Goal: Find contact information: Find contact information

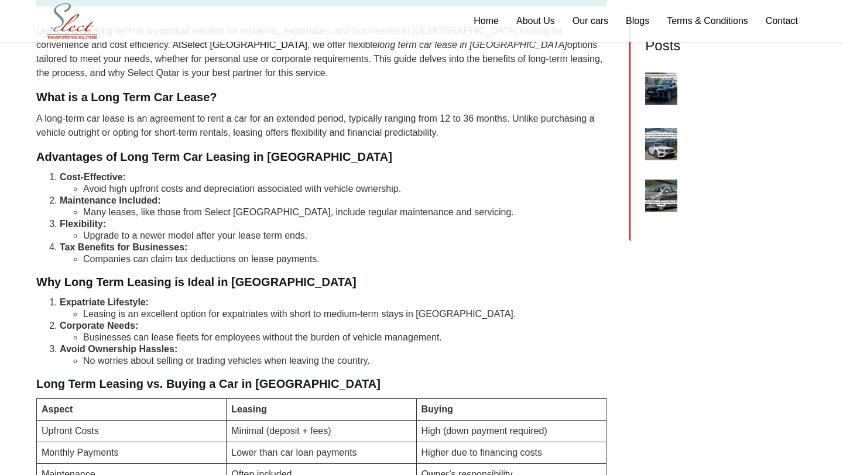
scroll to position [355, 0]
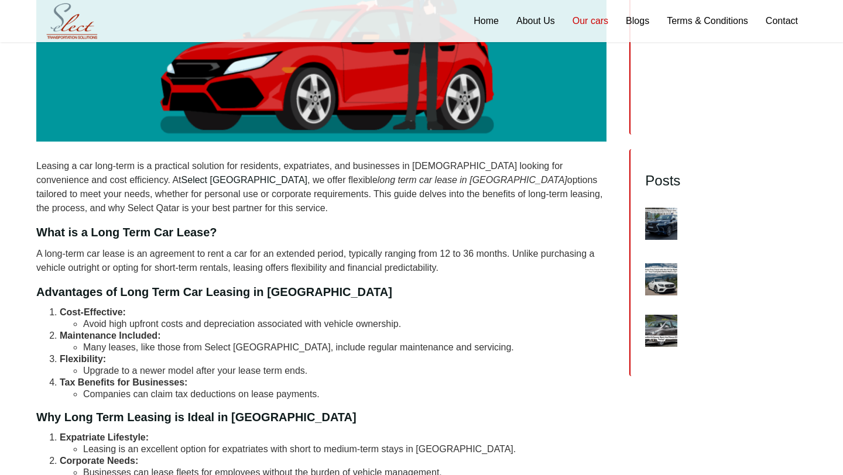
click at [592, 10] on link "Our cars" at bounding box center [590, 21] width 53 height 42
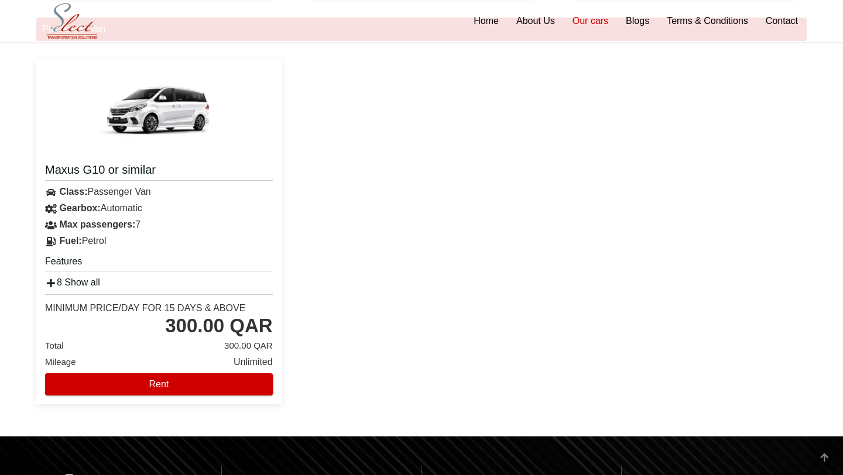
scroll to position [1729, 0]
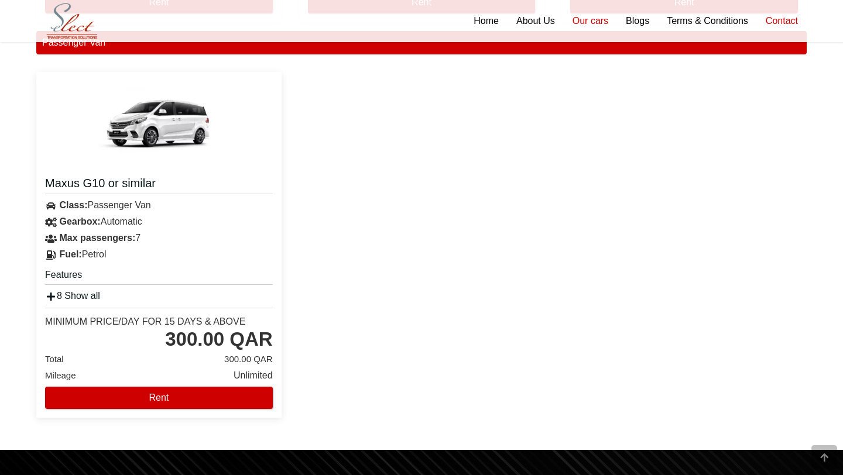
click at [765, 25] on link "Contact" at bounding box center [782, 21] width 50 height 42
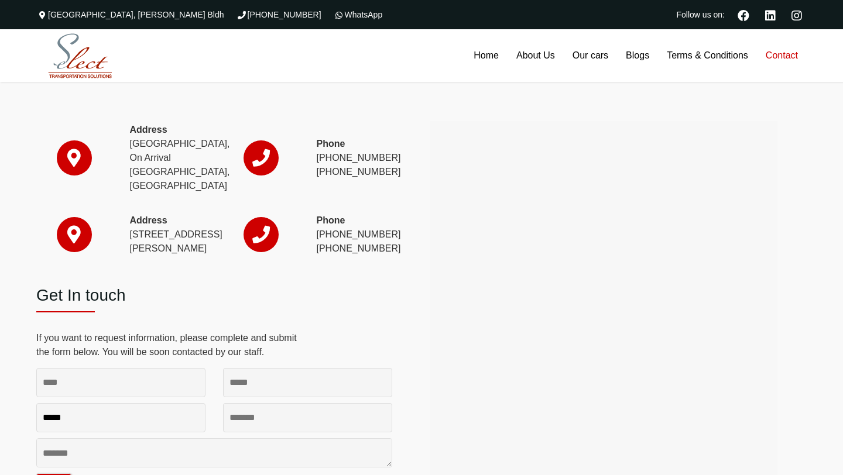
scroll to position [44, 0]
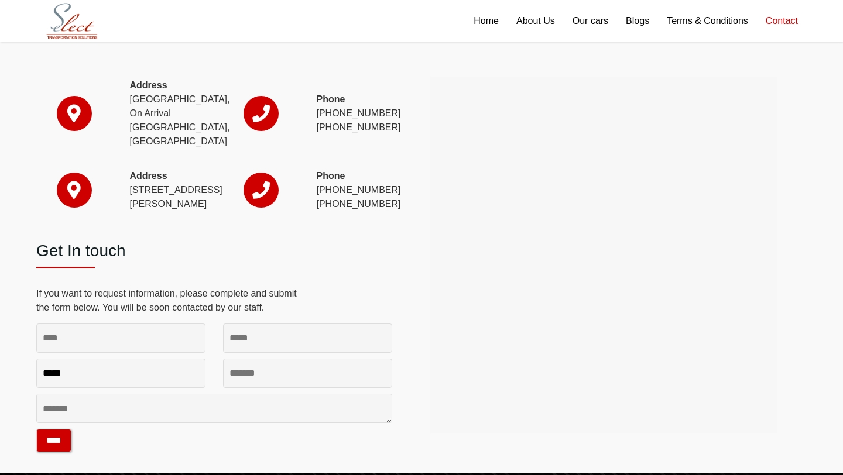
drag, startPoint x: 398, startPoint y: 113, endPoint x: 346, endPoint y: 112, distance: 52.1
click at [346, 112] on div "Phone (+974) 4010 8855 (+974) 3136 6623" at bounding box center [355, 123] width 94 height 63
copy p "4010 8855"
click at [311, 225] on div "Phone (974) 4444 4979 (974) 4474 2222" at bounding box center [355, 200] width 94 height 63
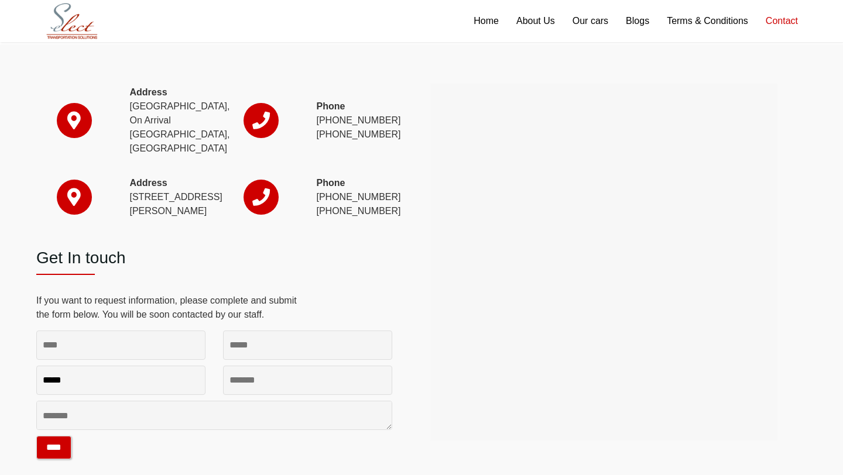
scroll to position [0, 0]
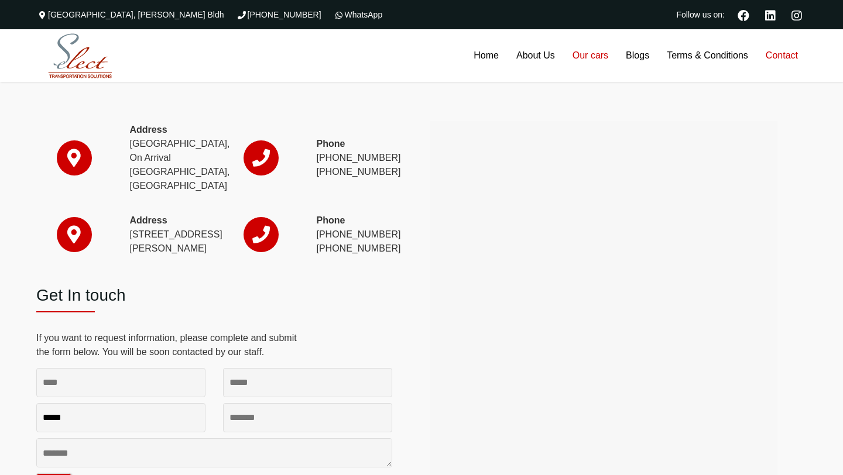
click at [610, 63] on link "Our cars" at bounding box center [590, 55] width 53 height 53
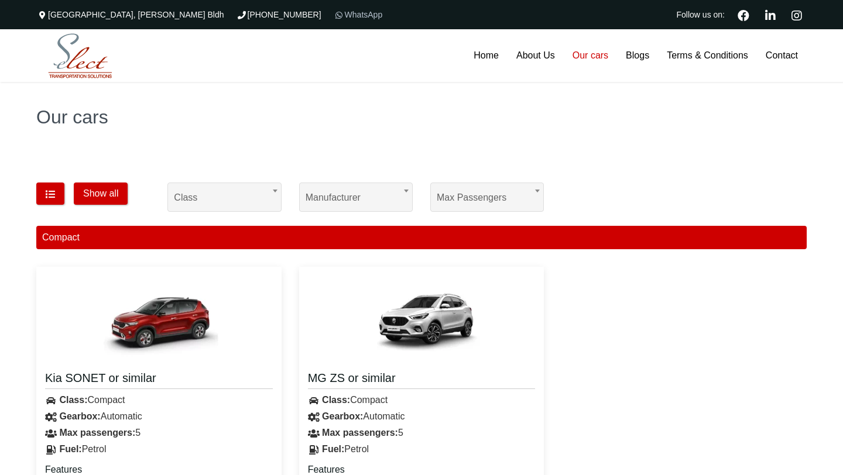
click at [333, 11] on link "WhatsApp" at bounding box center [358, 14] width 50 height 9
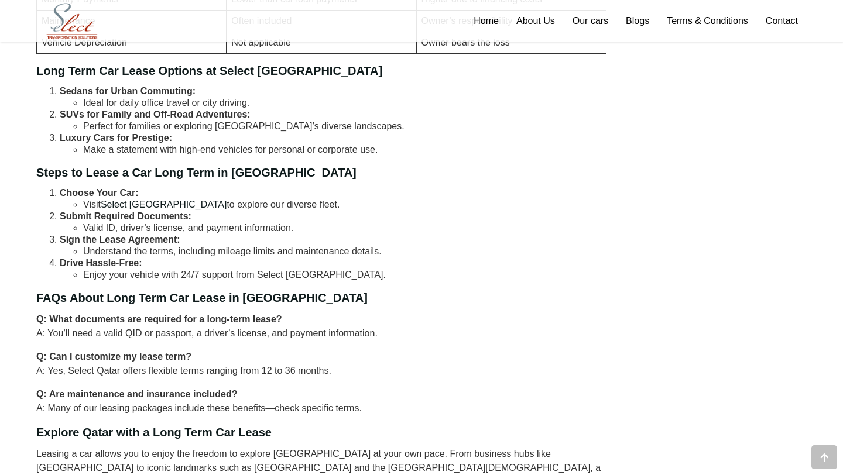
scroll to position [939, 0]
